Goal: Information Seeking & Learning: Learn about a topic

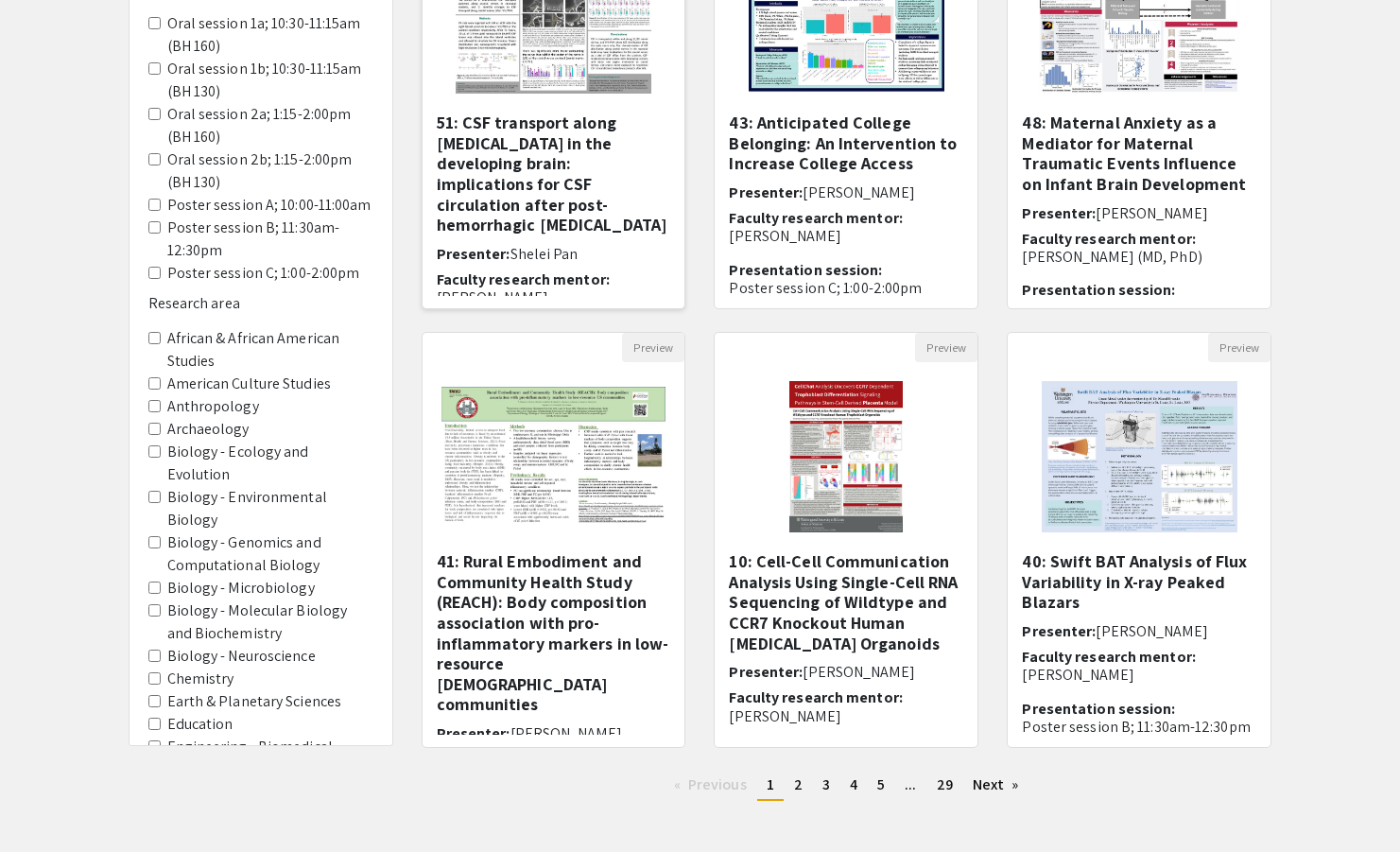
scroll to position [402, 0]
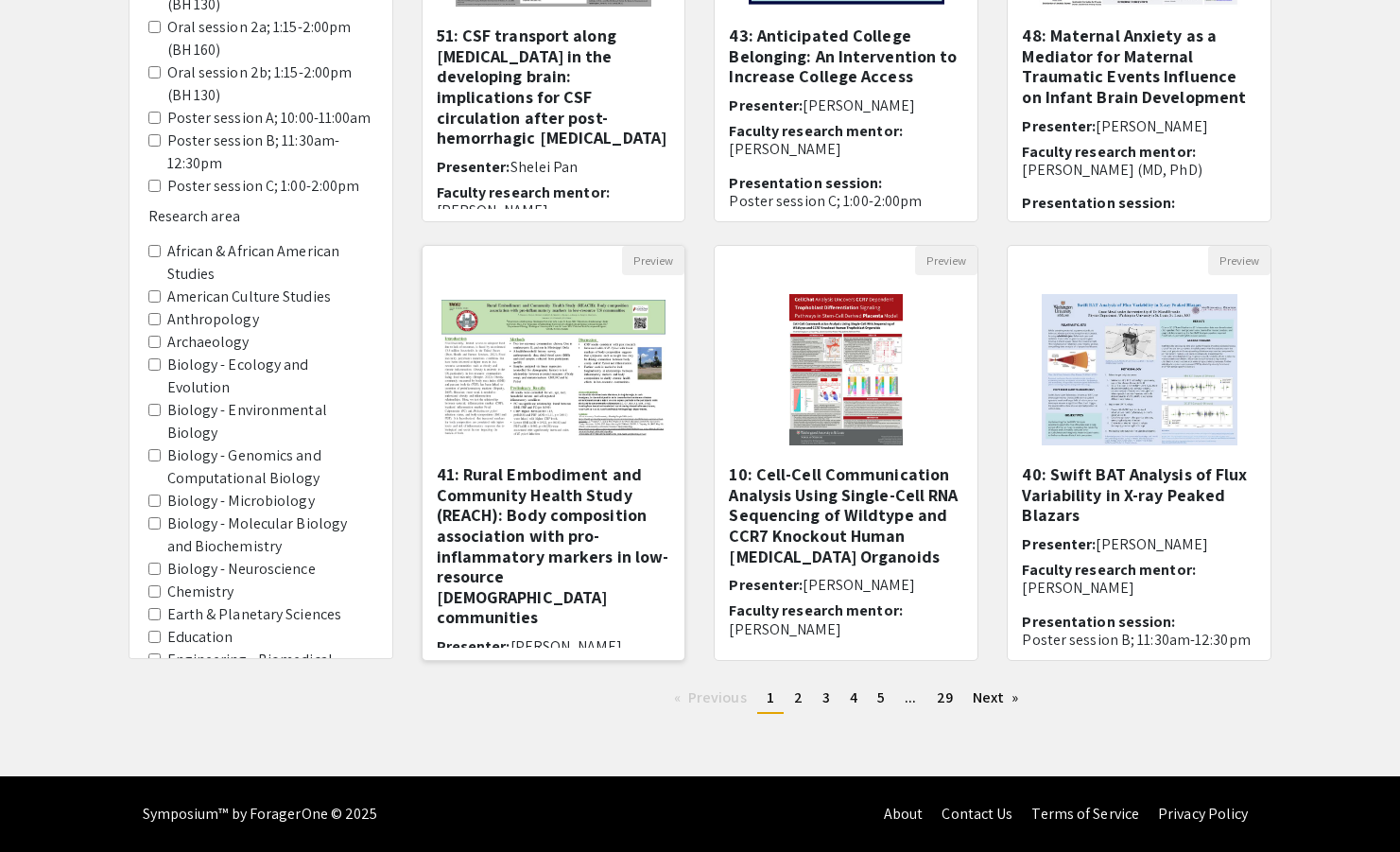
click at [566, 368] on img at bounding box center [554, 370] width 263 height 178
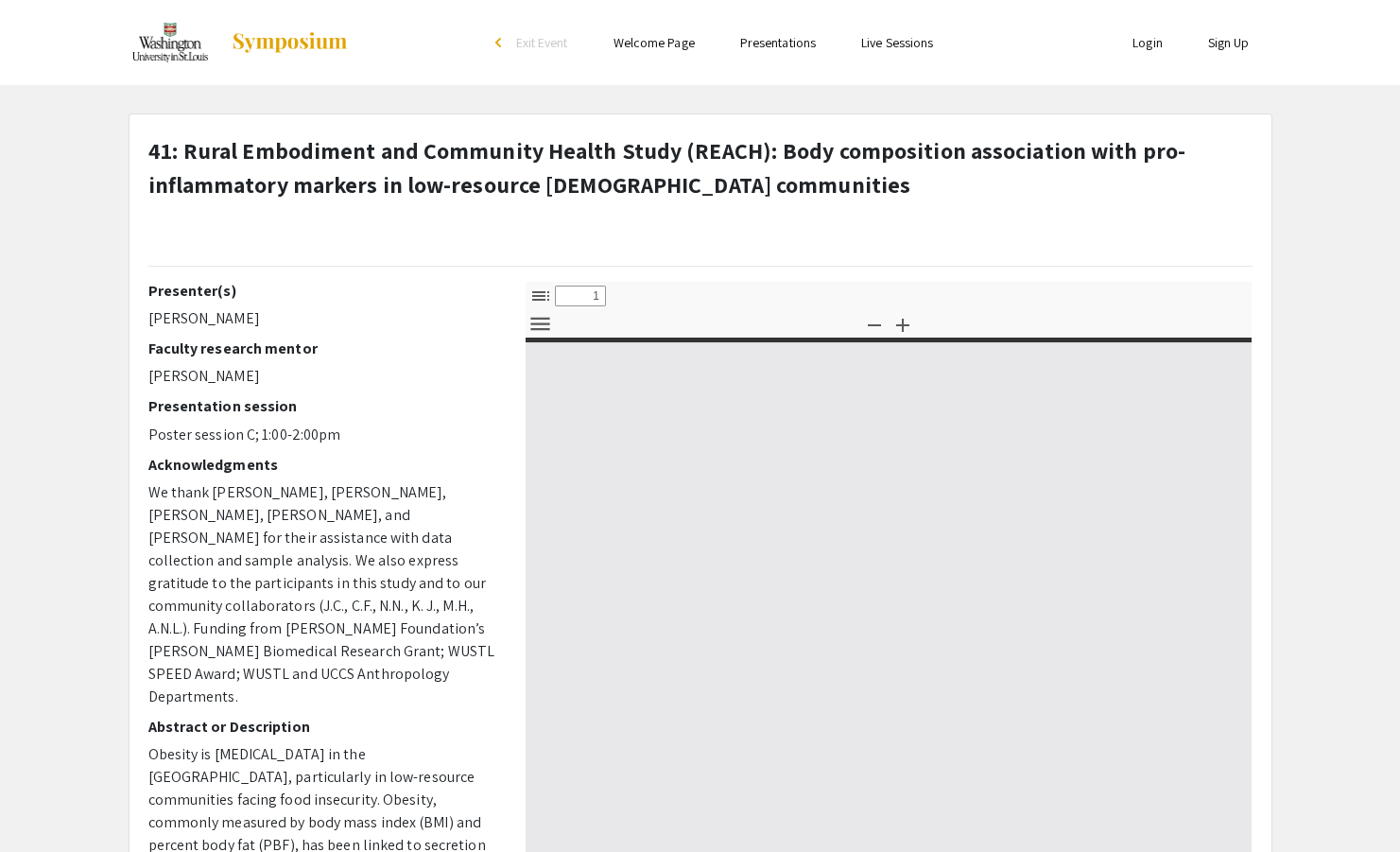
select select "custom"
type input "0"
select select "custom"
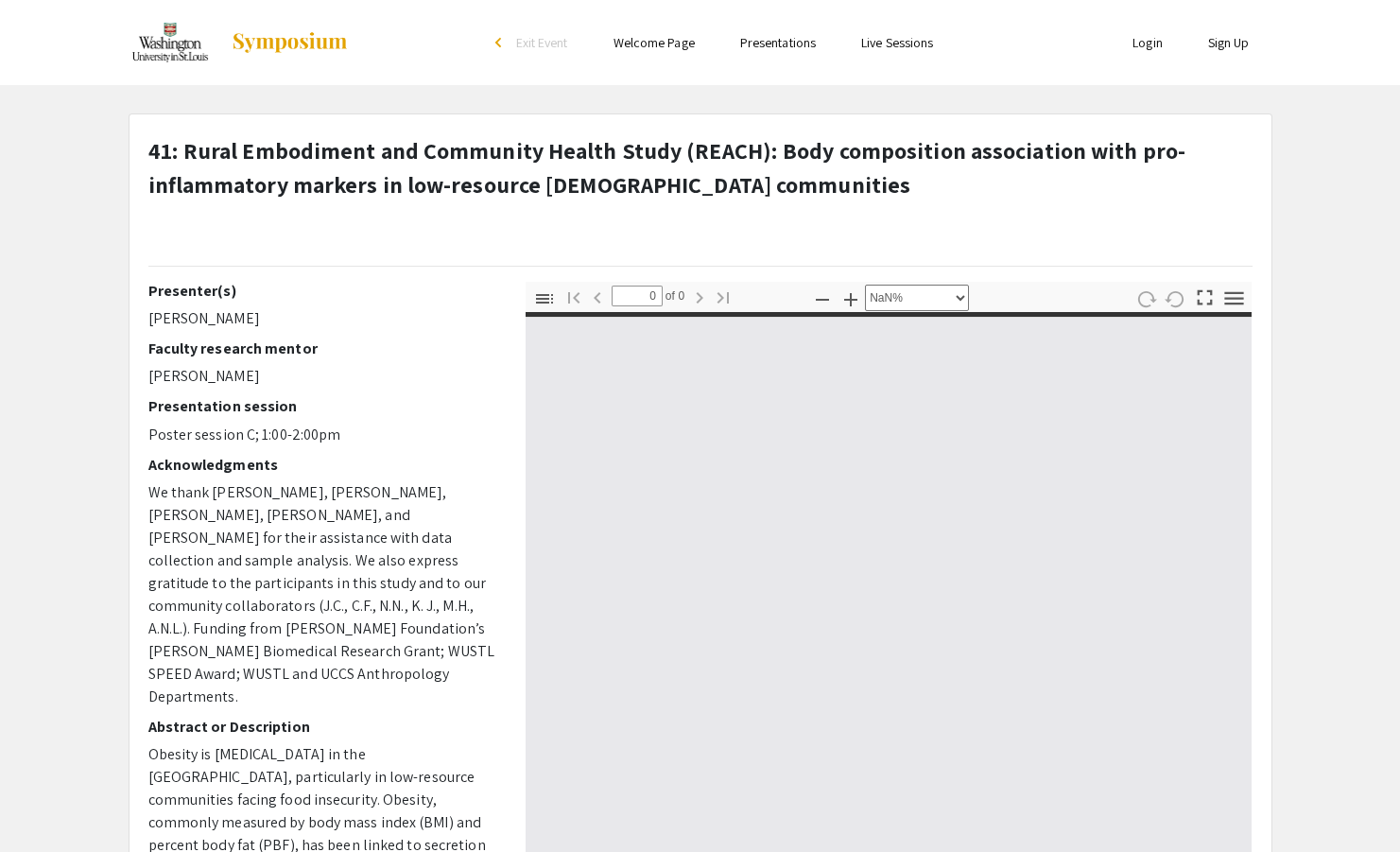
type input "1"
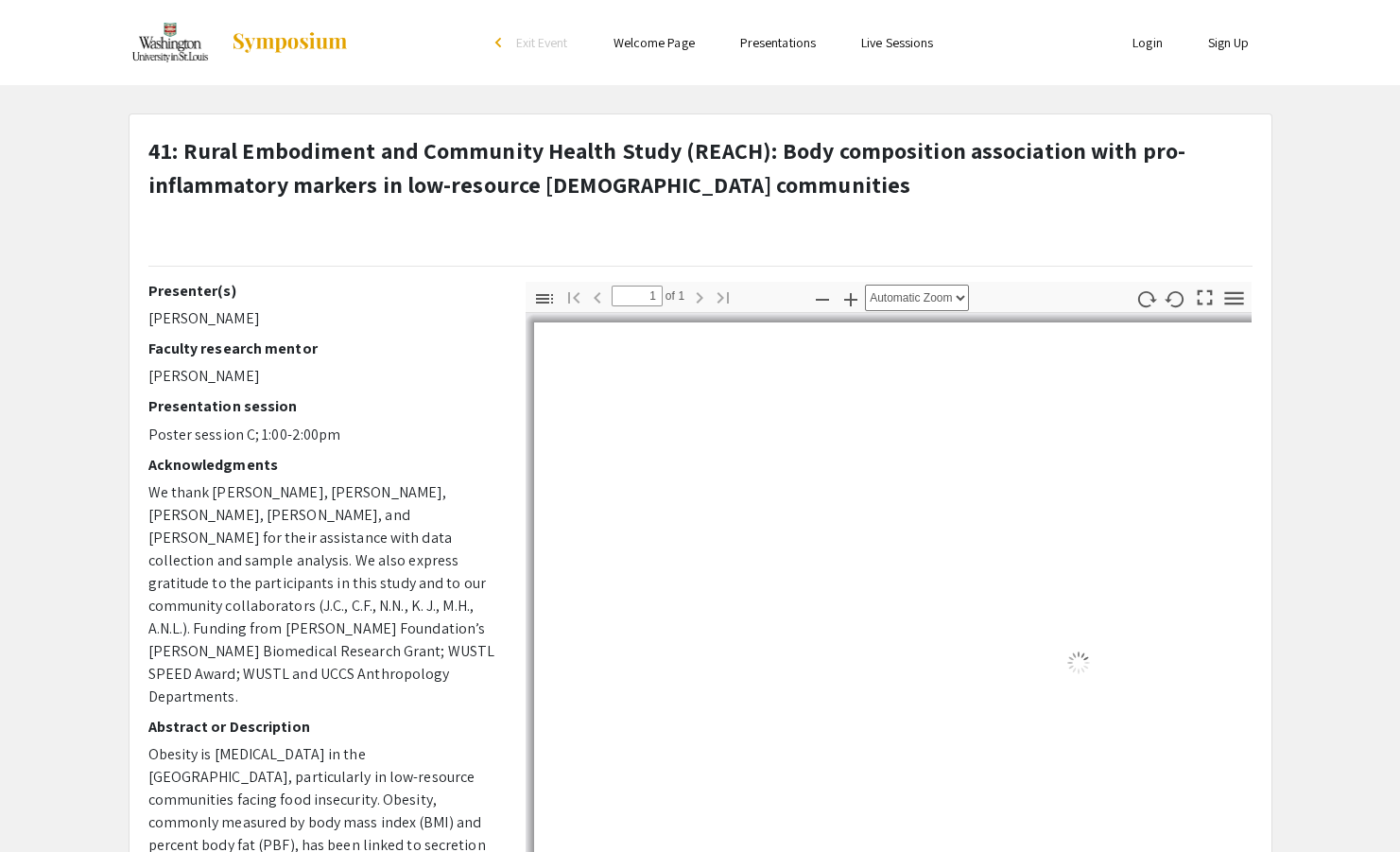
select select "auto"
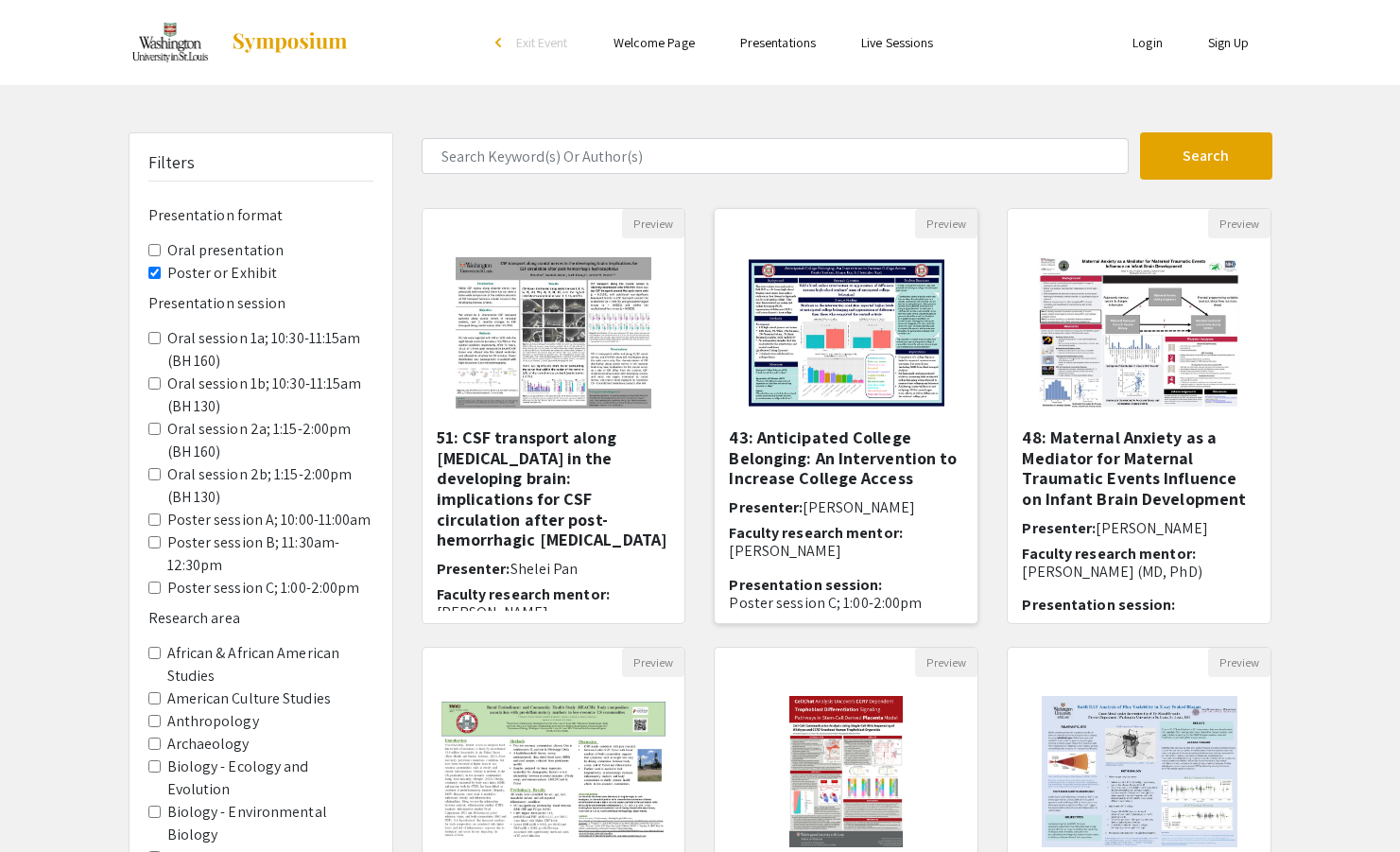
click at [805, 336] on img "Open Presentation <p>43: Anticipated College Belonging: An Intervention to Incr…" at bounding box center [847, 332] width 234 height 189
select select "custom"
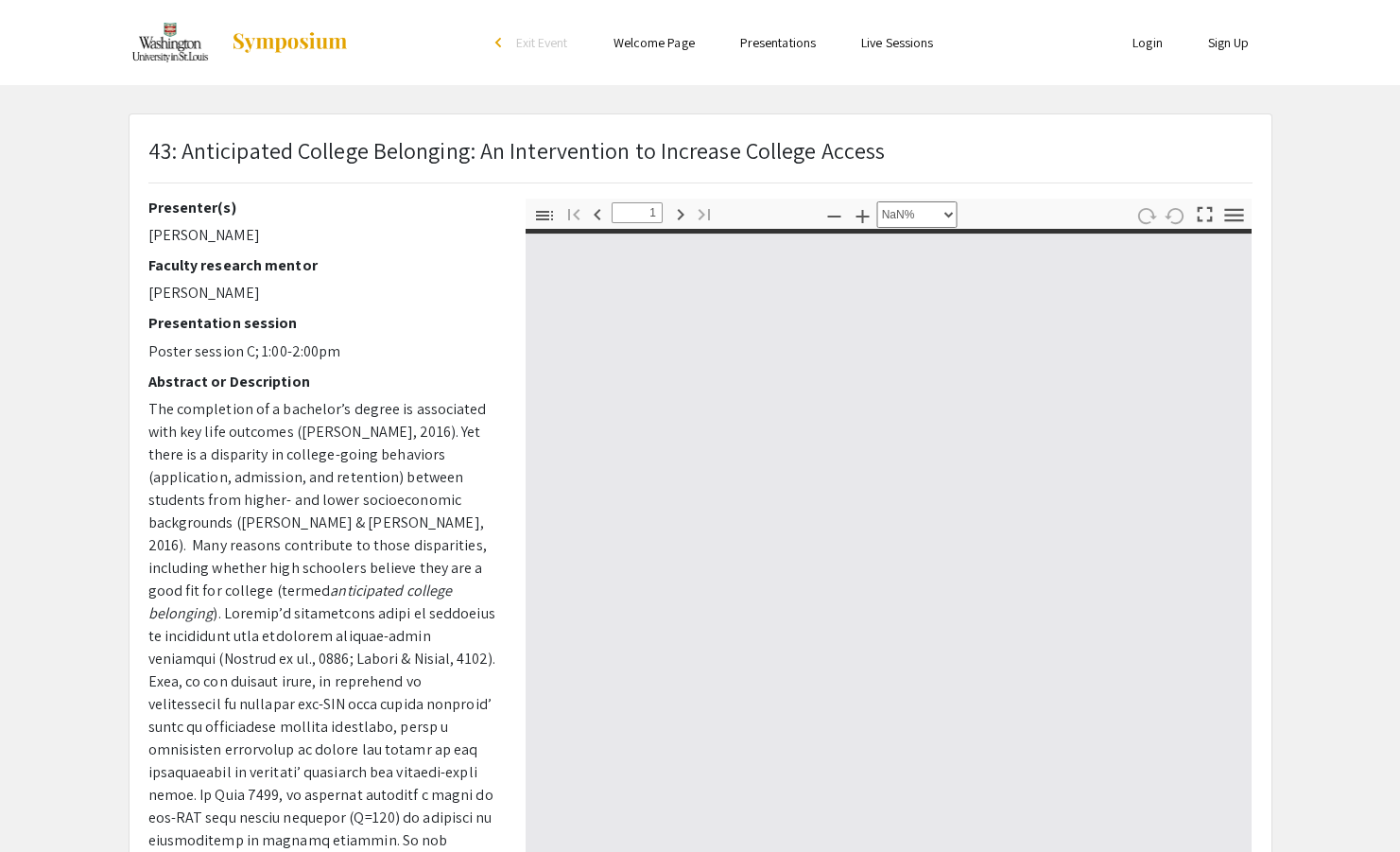
type input "0"
select select "custom"
type input "1"
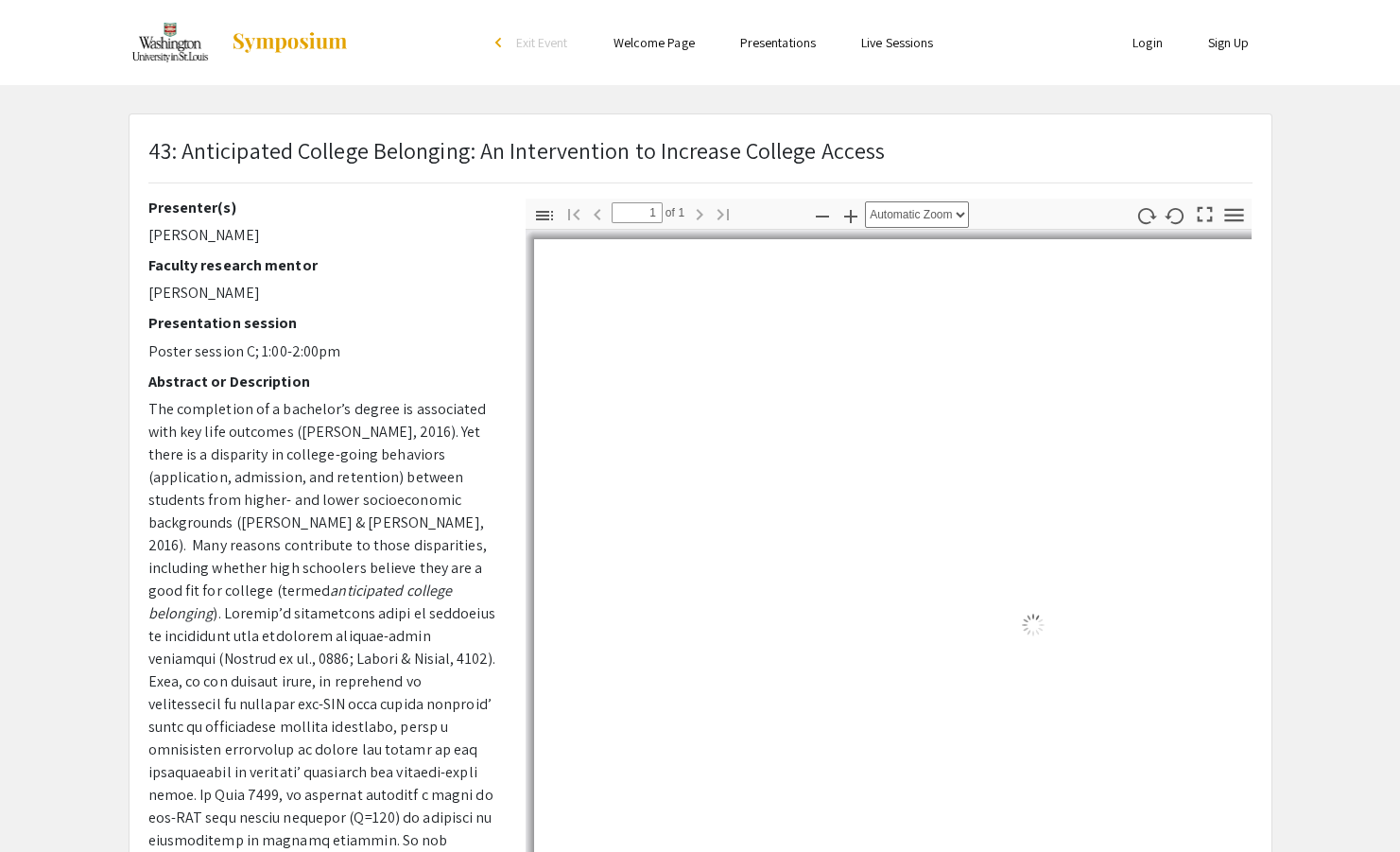
select select "auto"
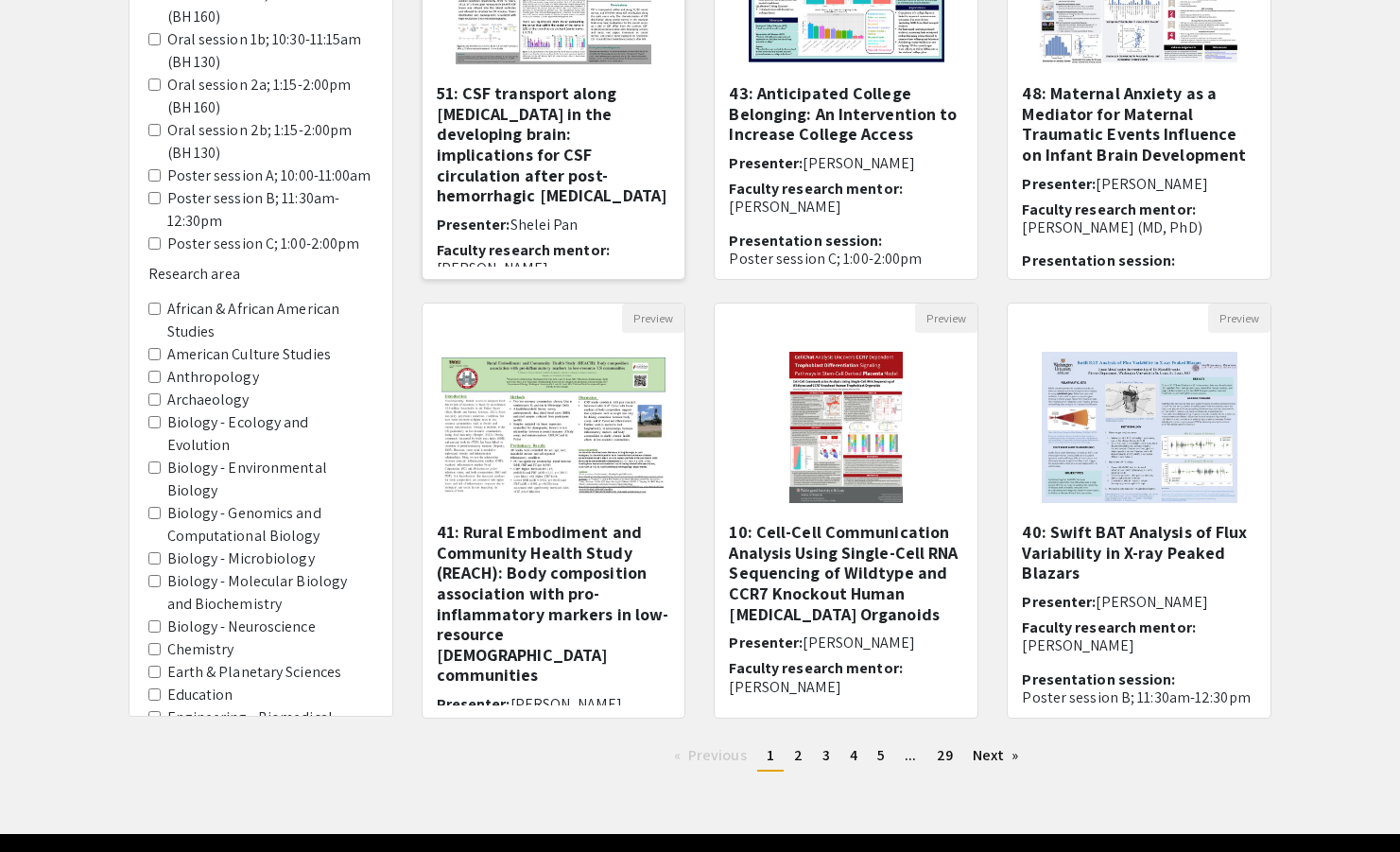
scroll to position [388, 0]
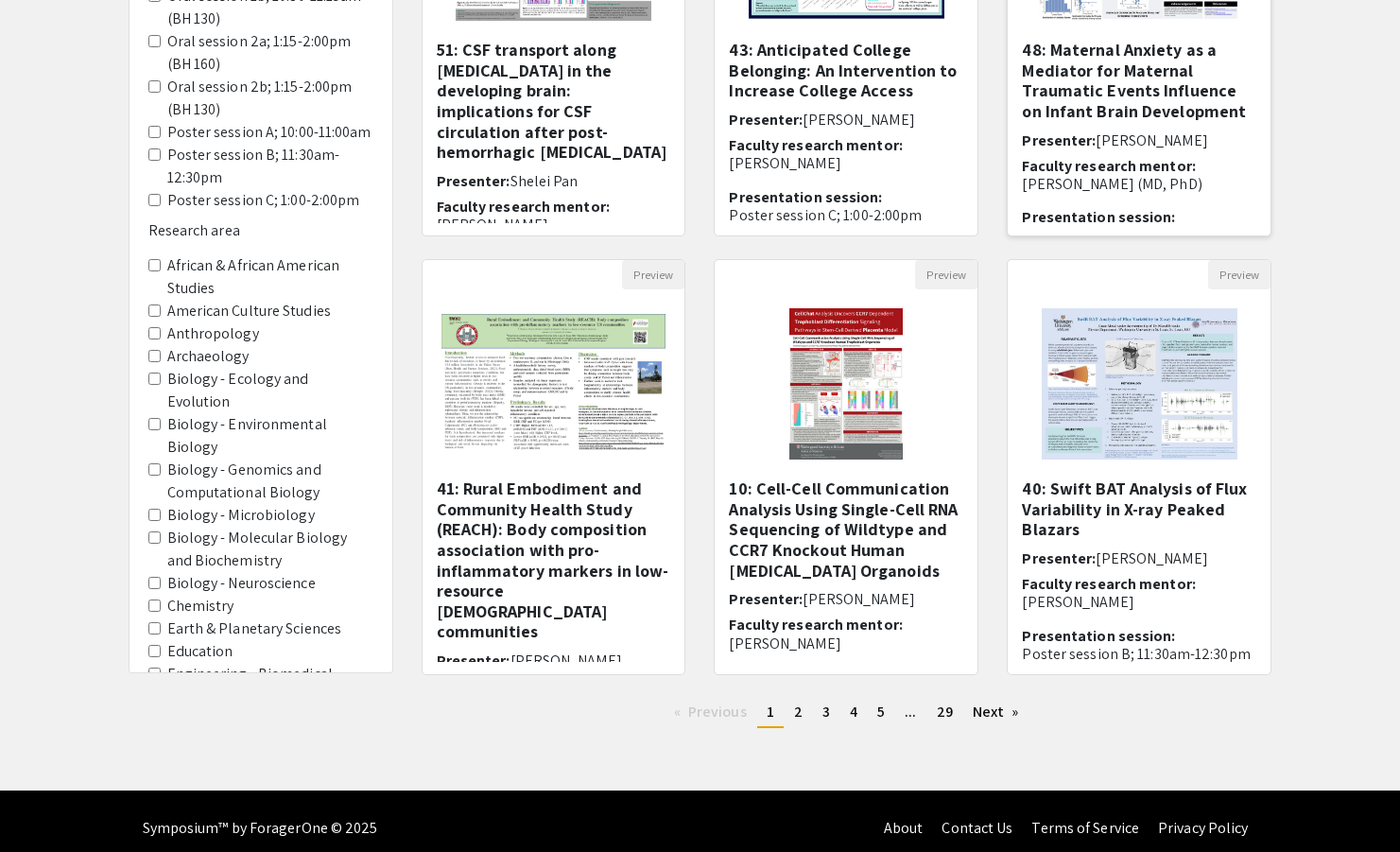
click at [1144, 70] on h5 "48: Maternal Anxiety as a Mediator for Maternal Traumatic Events Influence on I…" at bounding box center [1139, 80] width 234 height 82
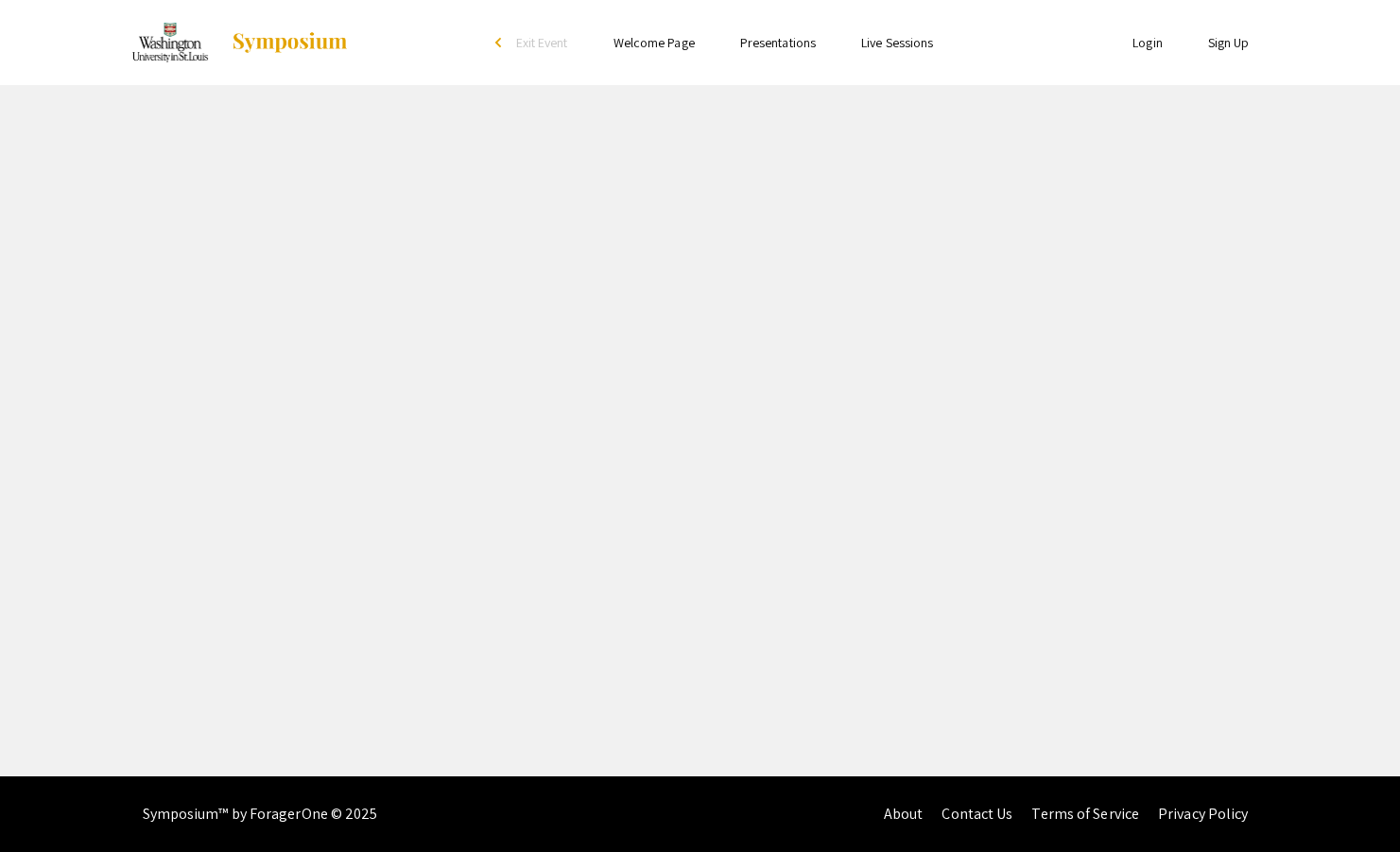
select select "custom"
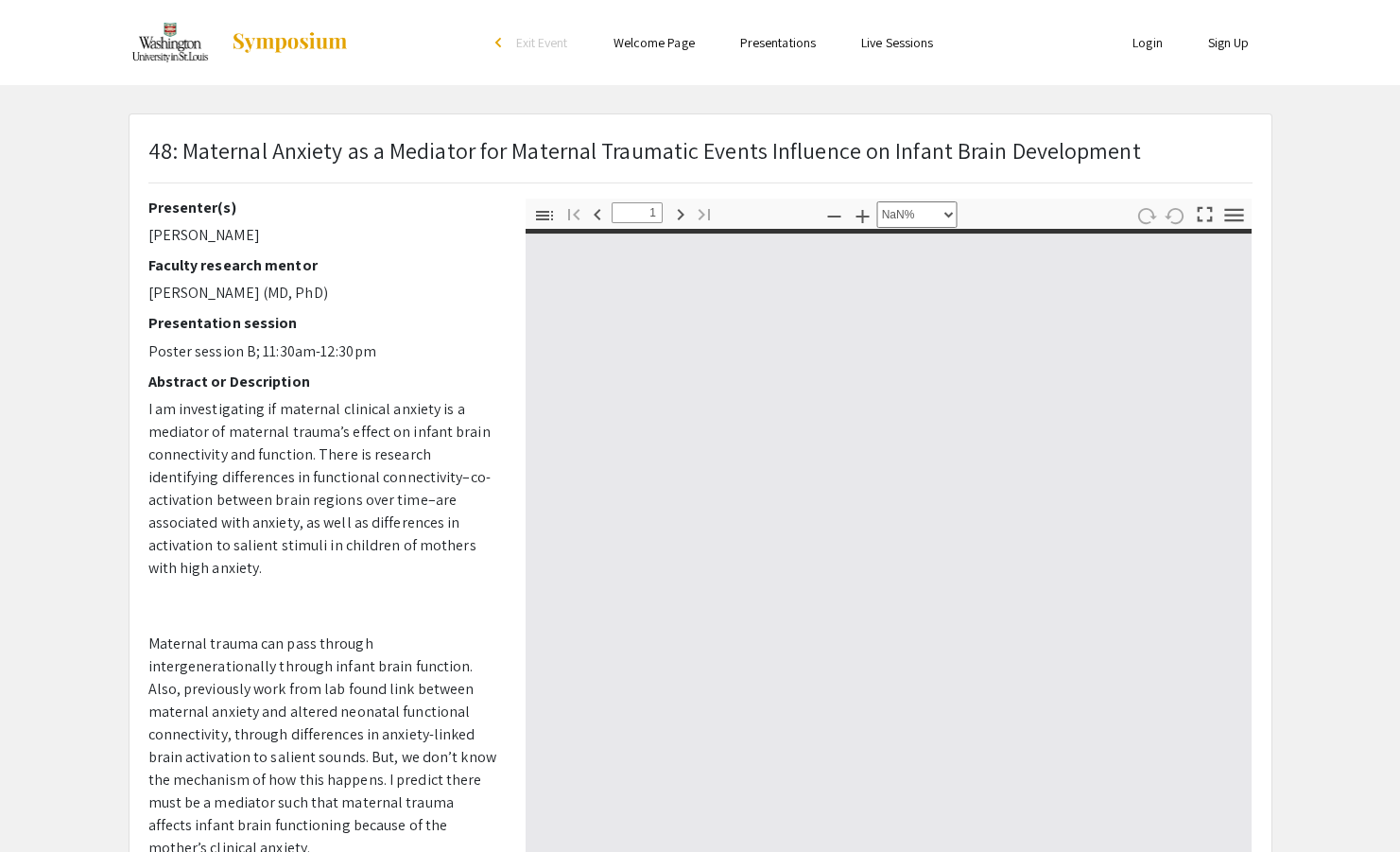
type input "0"
select select "custom"
type input "1"
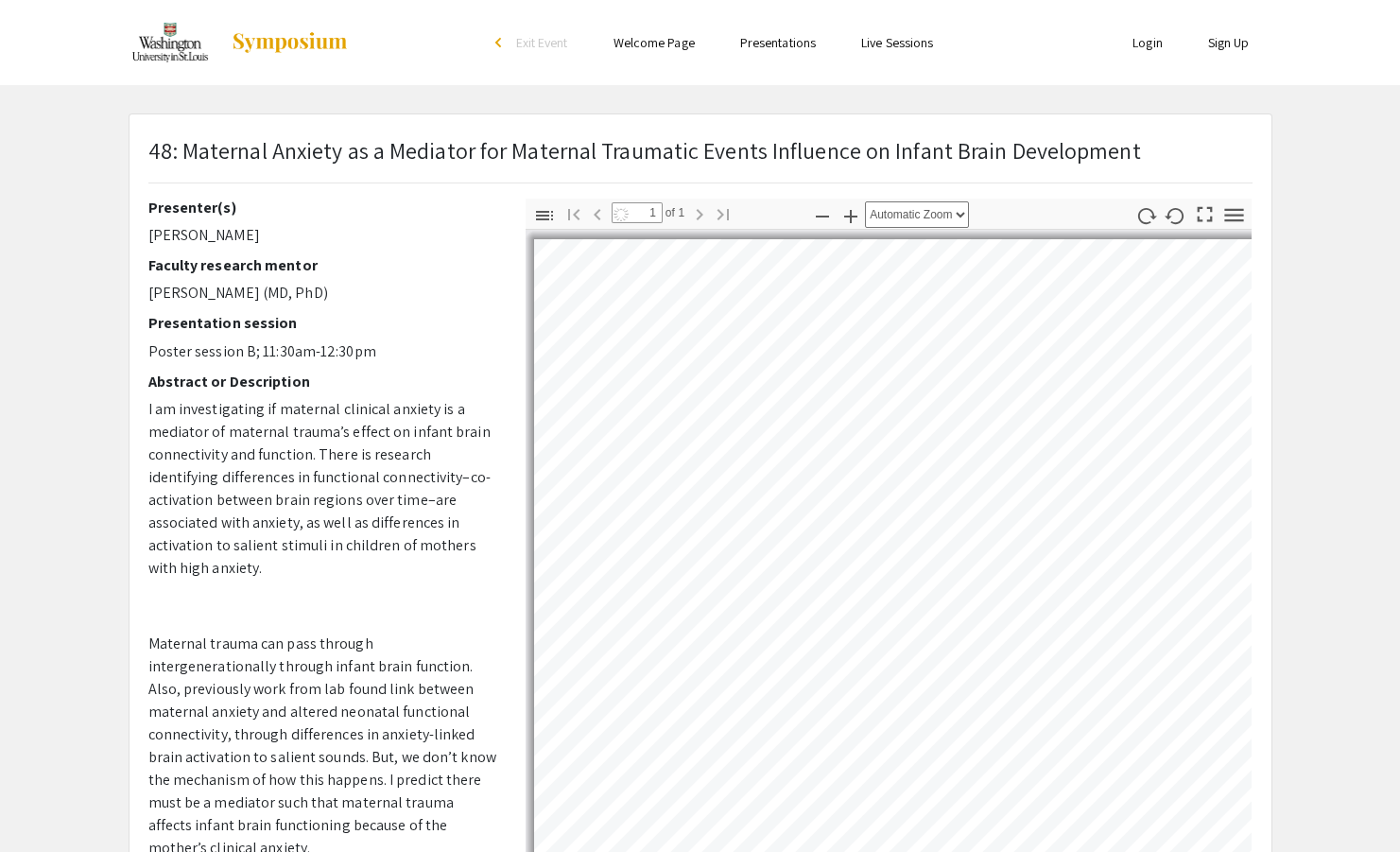
select select "auto"
